Goal: Find specific page/section: Find specific page/section

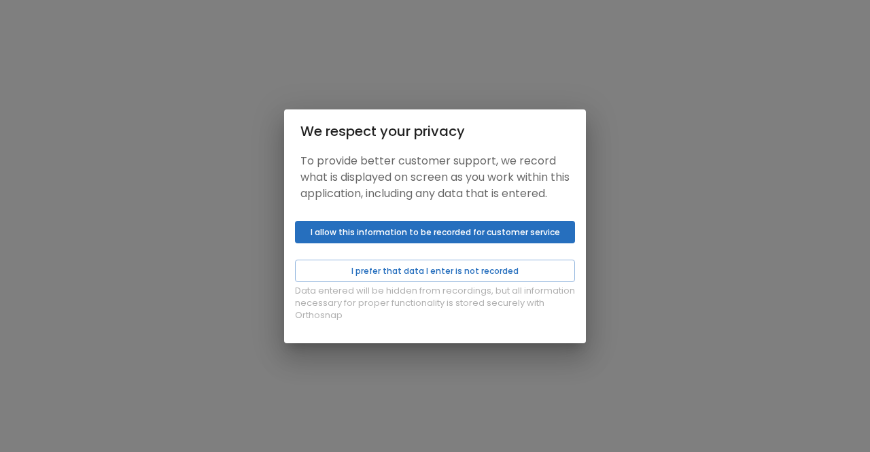
click at [337, 243] on button "I allow this information to be recorded for customer service" at bounding box center [435, 232] width 280 height 22
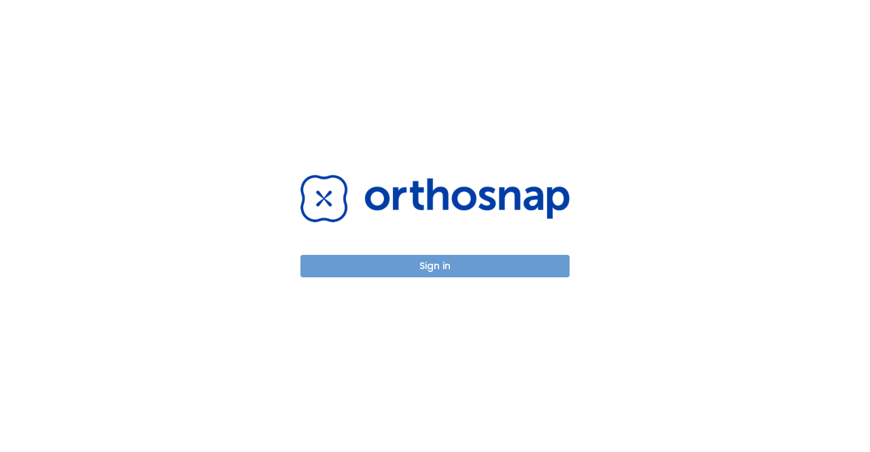
click at [375, 267] on button "Sign in" at bounding box center [435, 266] width 269 height 22
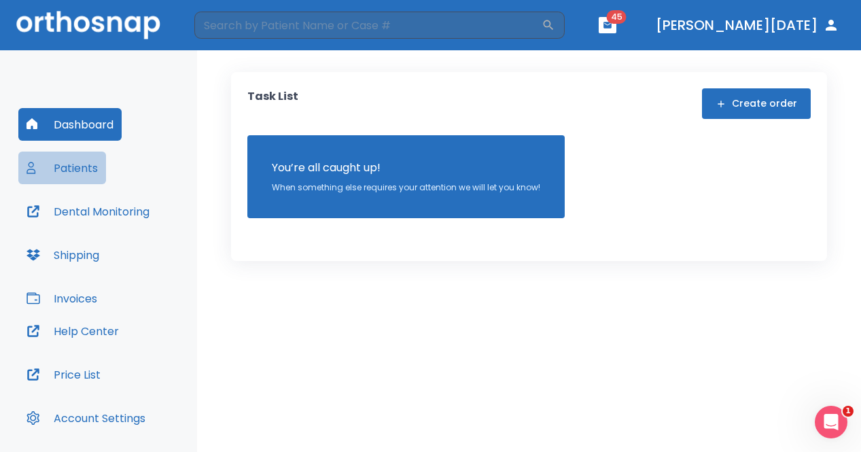
click at [90, 171] on button "Patients" at bounding box center [62, 168] width 88 height 33
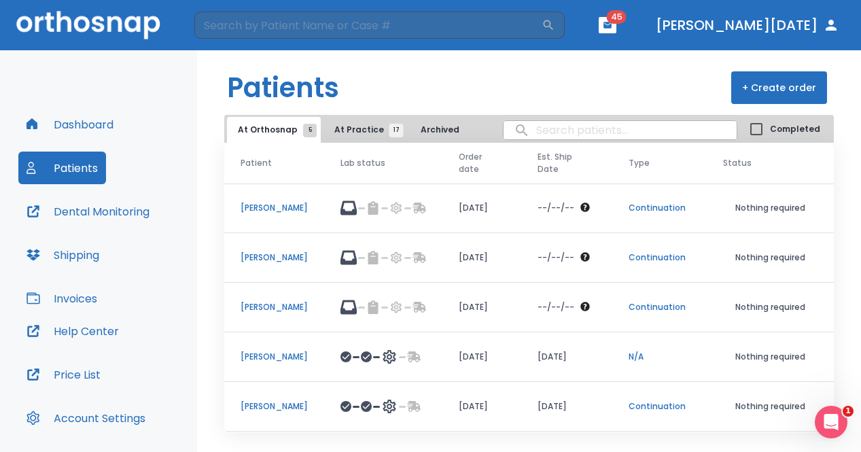
click at [567, 126] on input "search" at bounding box center [620, 130] width 233 height 27
click at [531, 136] on input "[PERSON_NAME]" at bounding box center [620, 130] width 233 height 27
click at [530, 129] on input "[PERSON_NAME]" at bounding box center [620, 130] width 233 height 27
type input "[PERSON_NAME]"
click at [293, 133] on span "At Orthosnap 5" at bounding box center [274, 130] width 72 height 12
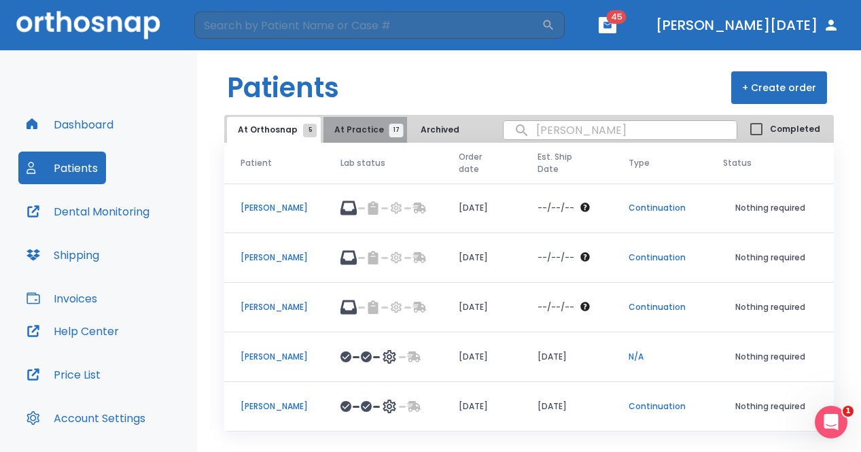
click at [390, 133] on span "17" at bounding box center [397, 131] width 14 height 14
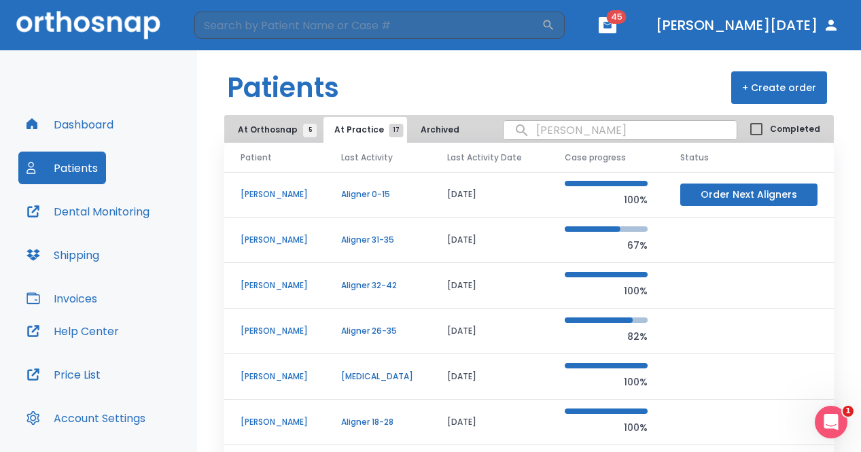
click at [300, 288] on p "[PERSON_NAME]" at bounding box center [275, 285] width 68 height 12
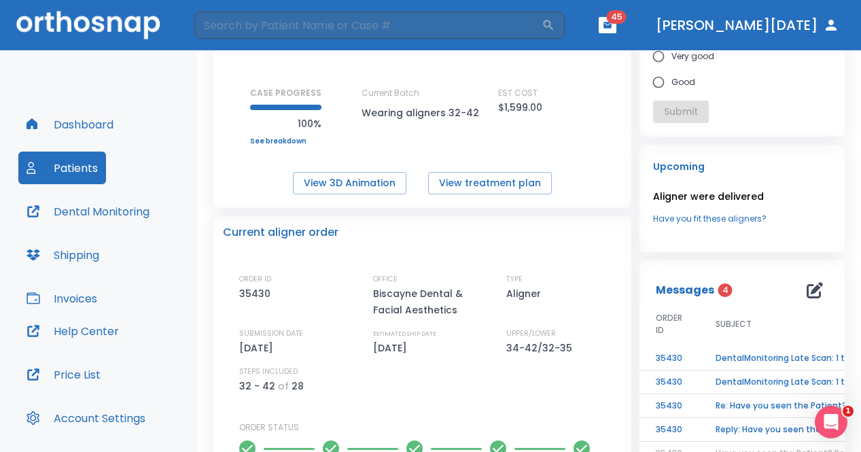
scroll to position [204, 0]
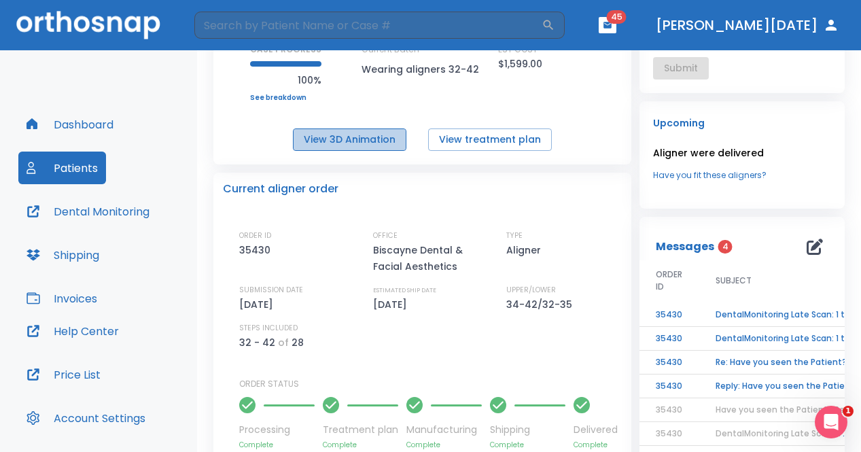
click at [388, 143] on button "View 3D Animation" at bounding box center [350, 139] width 114 height 22
